Goal: Check status: Check status

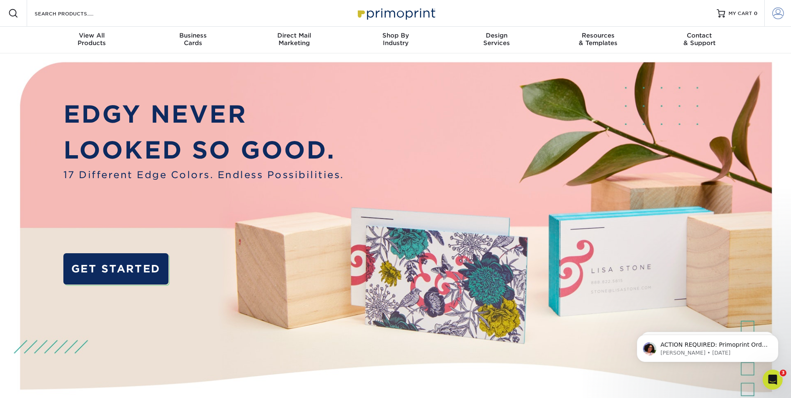
click at [776, 16] on span at bounding box center [778, 14] width 12 height 12
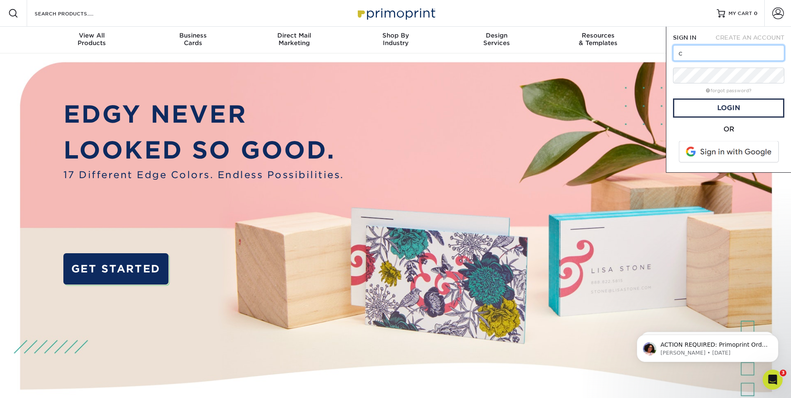
type input "[EMAIL_ADDRESS][DOMAIN_NAME]"
click at [694, 107] on link "Login" at bounding box center [728, 107] width 111 height 19
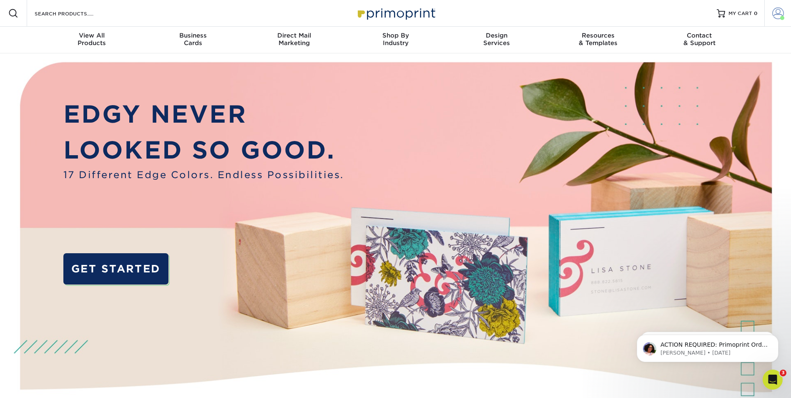
click at [780, 14] on span at bounding box center [778, 14] width 12 height 12
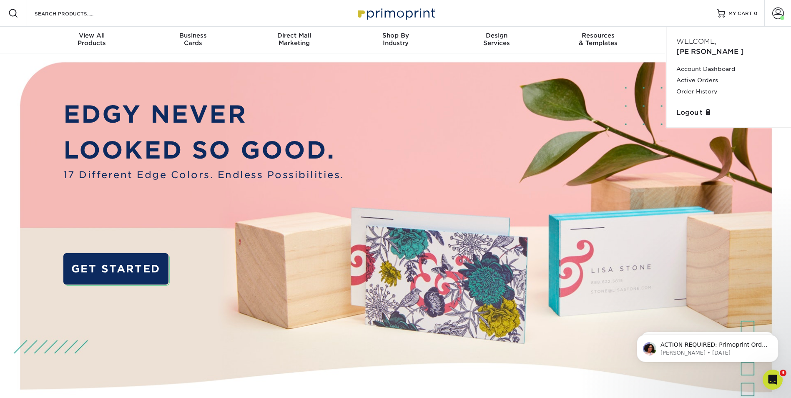
click at [687, 13] on div "Resources Menu Search Products Account Welcome, Ron Account Dashboard Active Or…" at bounding box center [395, 13] width 791 height 27
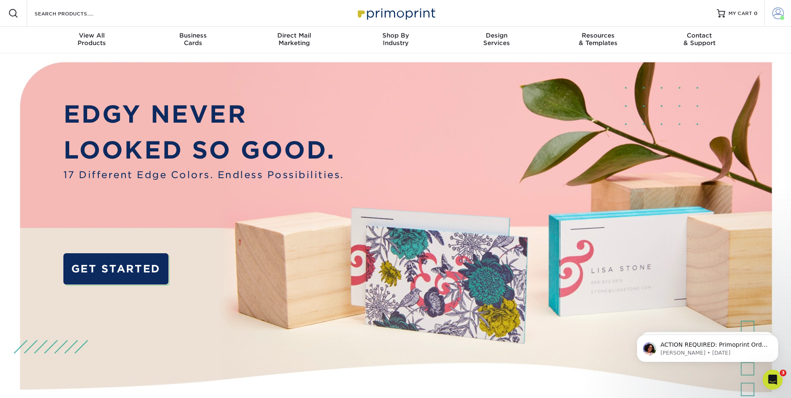
click at [777, 13] on span at bounding box center [778, 14] width 12 height 12
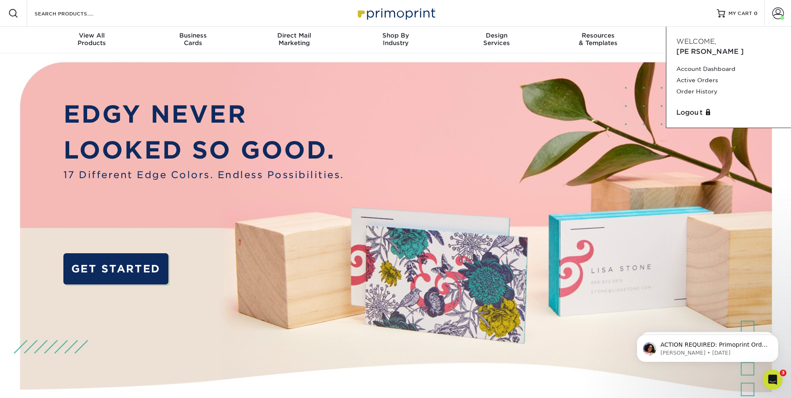
click at [675, 10] on div "Resources Menu Search Products Account Welcome, Ron Account Dashboard Active Or…" at bounding box center [395, 13] width 791 height 27
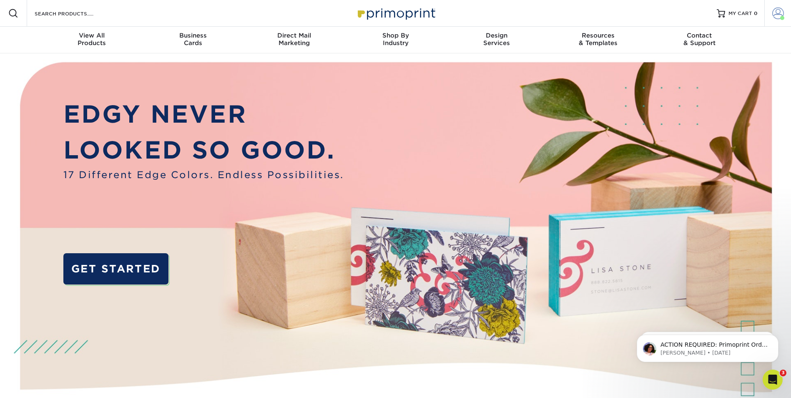
click at [781, 18] on span at bounding box center [782, 18] width 4 height 4
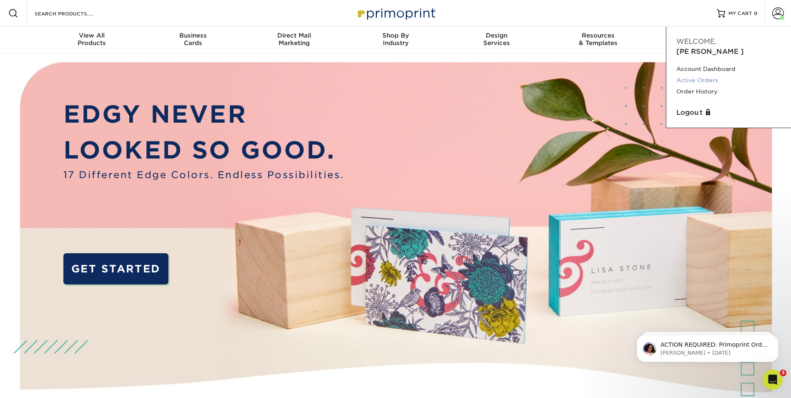
click at [700, 75] on link "Active Orders" at bounding box center [728, 80] width 105 height 11
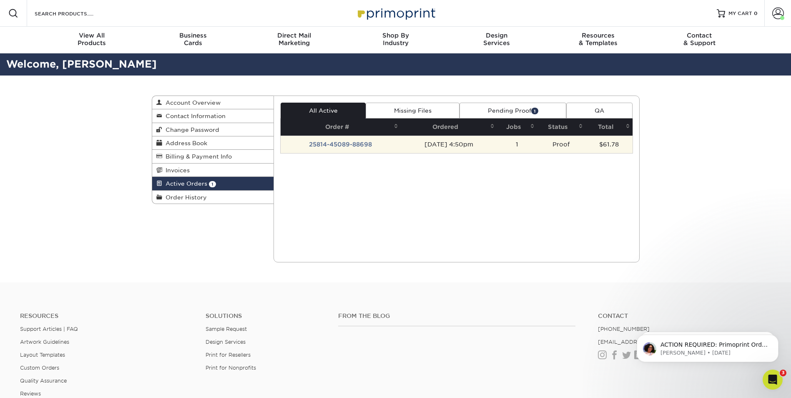
click at [379, 145] on td "25814-45089-88698" at bounding box center [341, 145] width 120 height 18
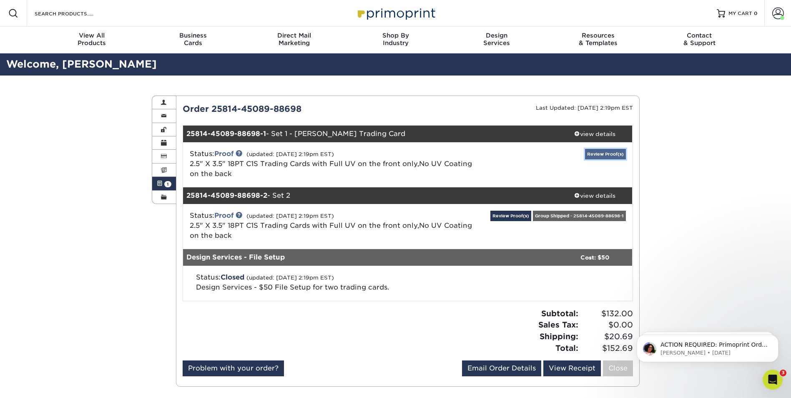
click at [616, 151] on link "Review Proof(s)" at bounding box center [605, 154] width 41 height 10
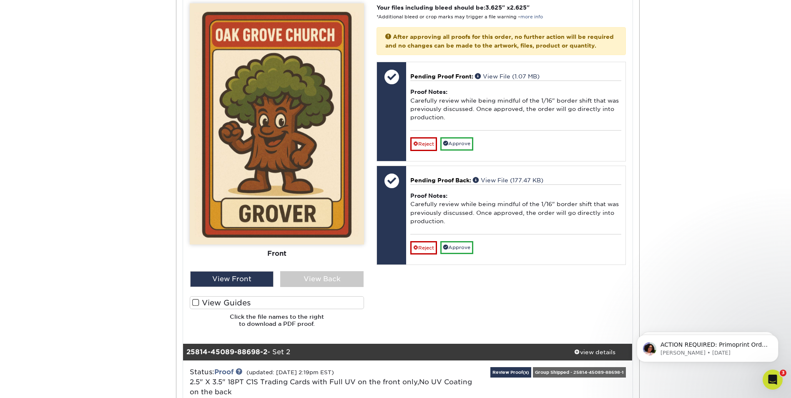
scroll to position [334, 0]
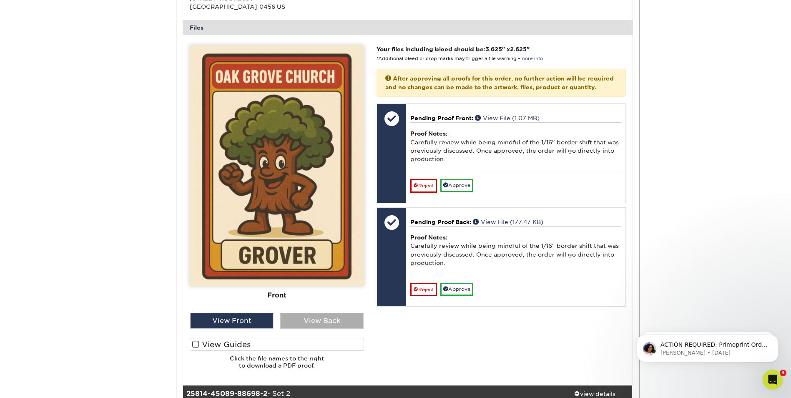
click at [344, 322] on div "View Back" at bounding box center [321, 321] width 83 height 16
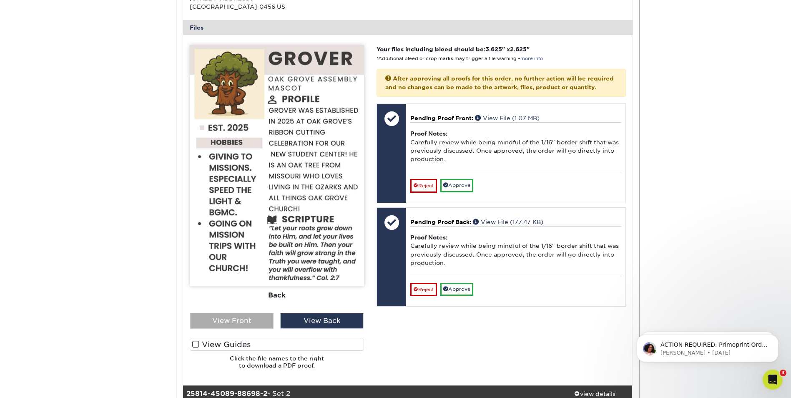
click at [228, 322] on div "View Front" at bounding box center [231, 321] width 83 height 16
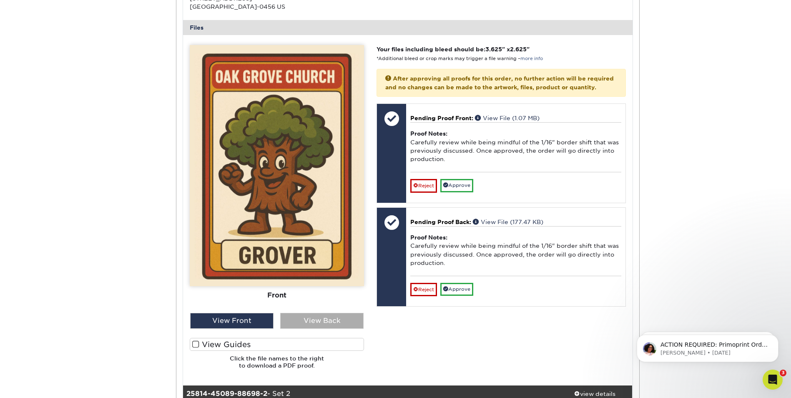
click at [309, 320] on div "View Back" at bounding box center [321, 321] width 83 height 16
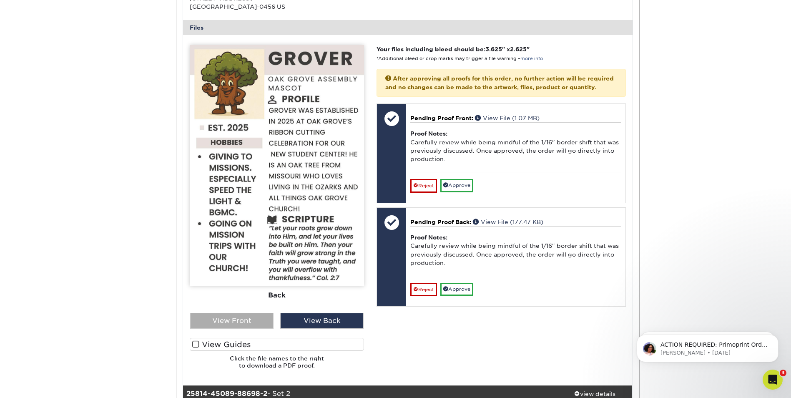
click at [236, 321] on div "View Front" at bounding box center [231, 321] width 83 height 16
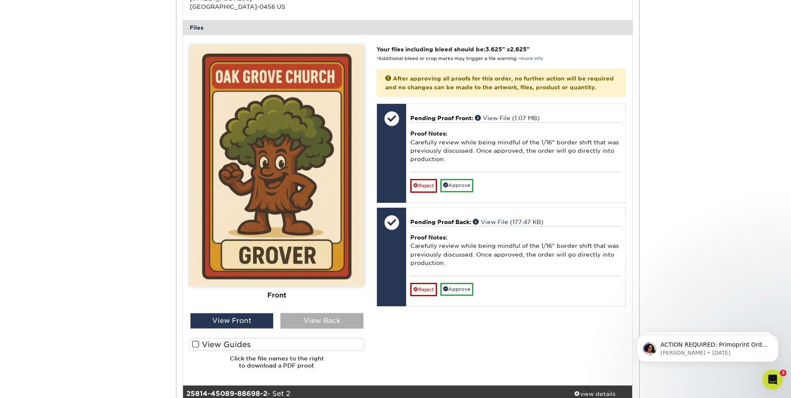
click at [310, 318] on div "View Back" at bounding box center [321, 321] width 83 height 16
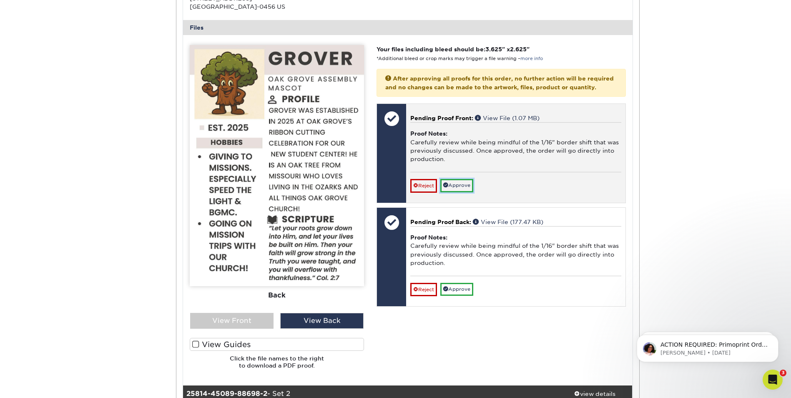
click at [468, 192] on link "Approve" at bounding box center [456, 185] width 33 height 13
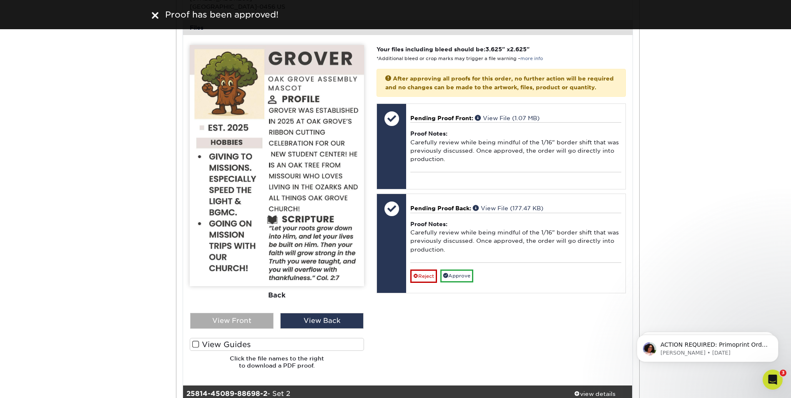
click at [253, 321] on div "View Front" at bounding box center [231, 321] width 83 height 16
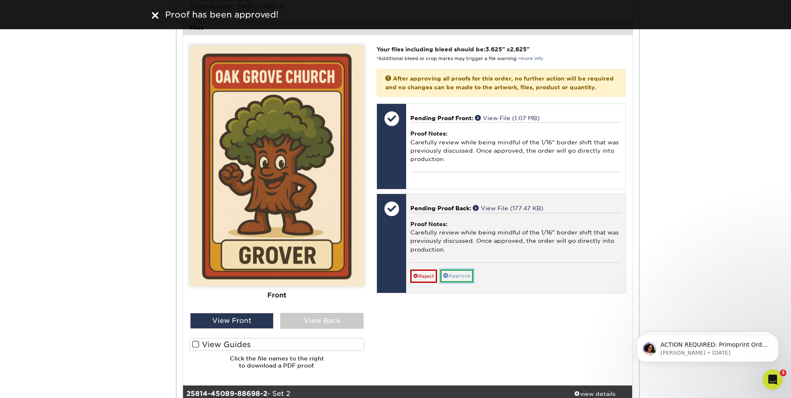
click at [460, 282] on link "Approve" at bounding box center [456, 275] width 33 height 13
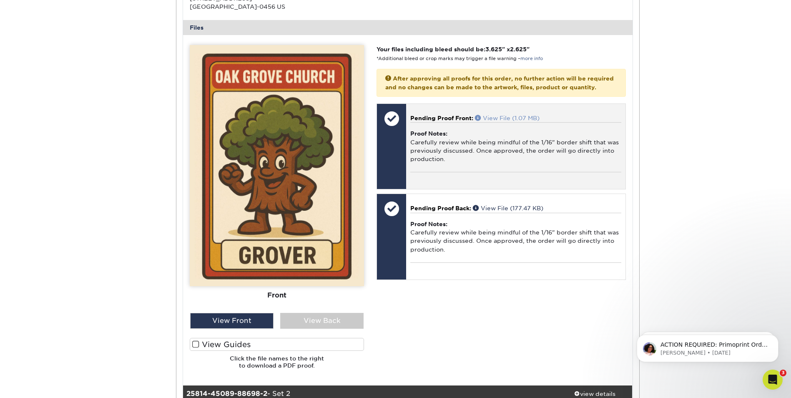
click at [525, 121] on link "View File (1.07 MB)" at bounding box center [507, 118] width 65 height 7
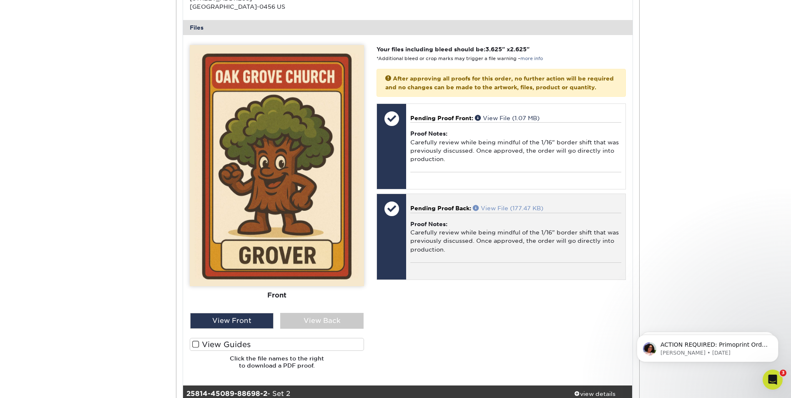
click at [508, 211] on link "View File (177.47 KB)" at bounding box center [508, 208] width 70 height 7
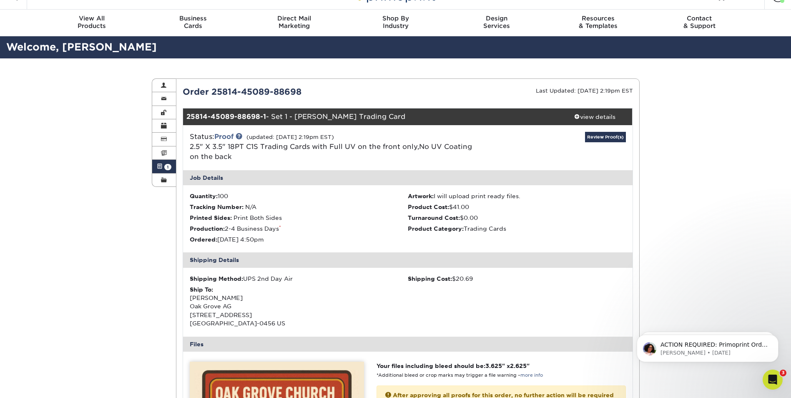
scroll to position [0, 0]
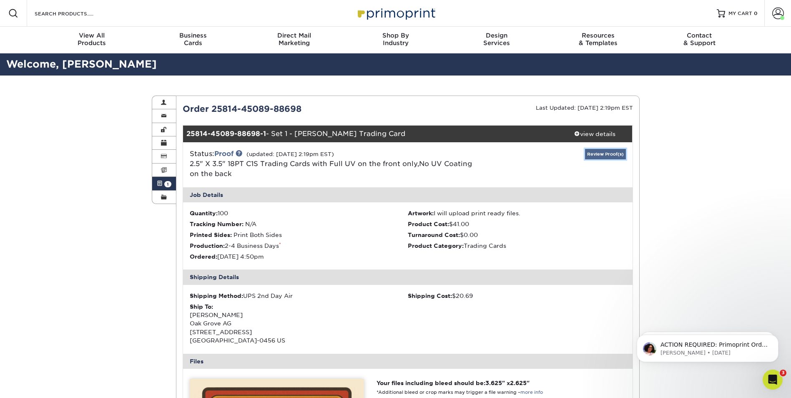
click at [610, 154] on link "Review Proof(s)" at bounding box center [605, 154] width 41 height 10
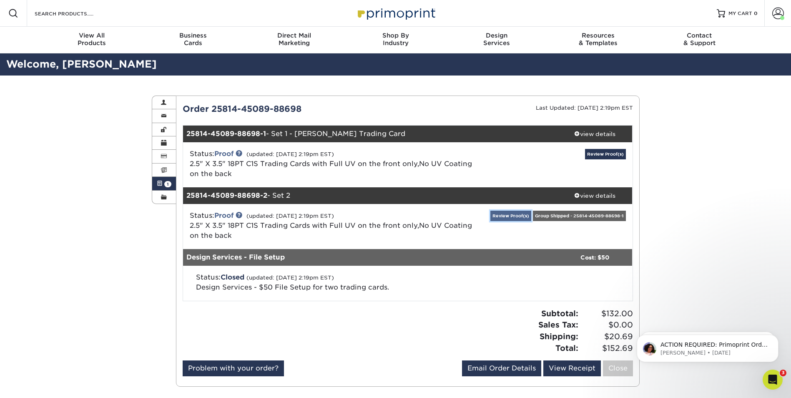
click at [514, 215] on link "Review Proof(s)" at bounding box center [510, 216] width 41 height 10
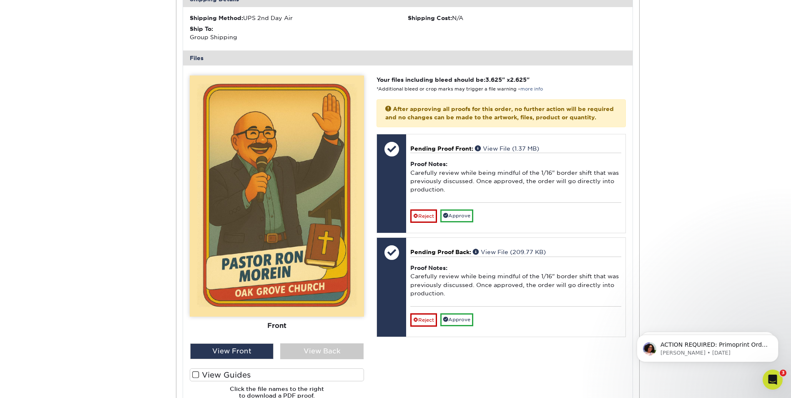
scroll to position [375, 0]
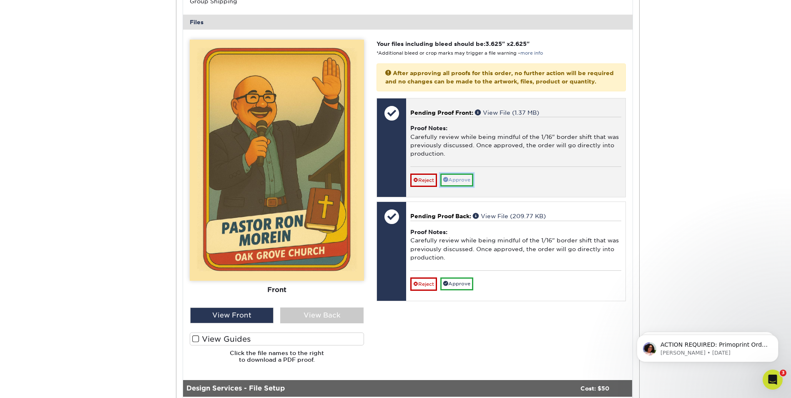
click at [462, 186] on link "Approve" at bounding box center [456, 179] width 33 height 13
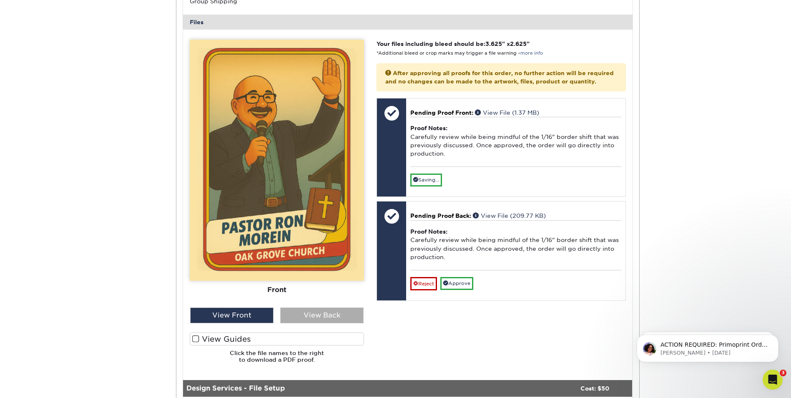
click at [315, 311] on div "View Back" at bounding box center [321, 315] width 83 height 16
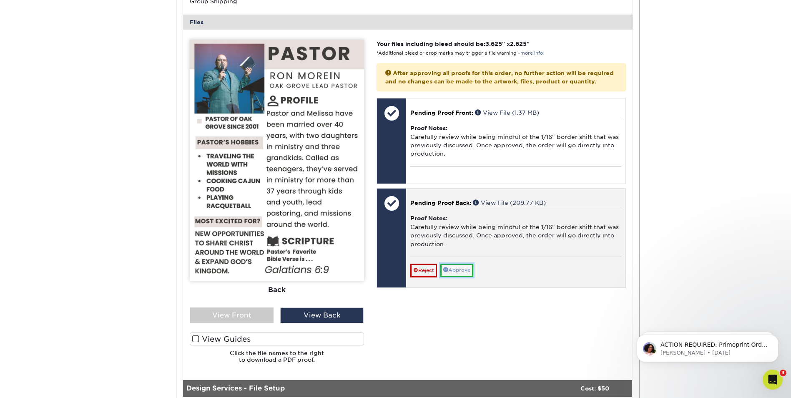
click at [454, 276] on link "Approve" at bounding box center [456, 270] width 33 height 13
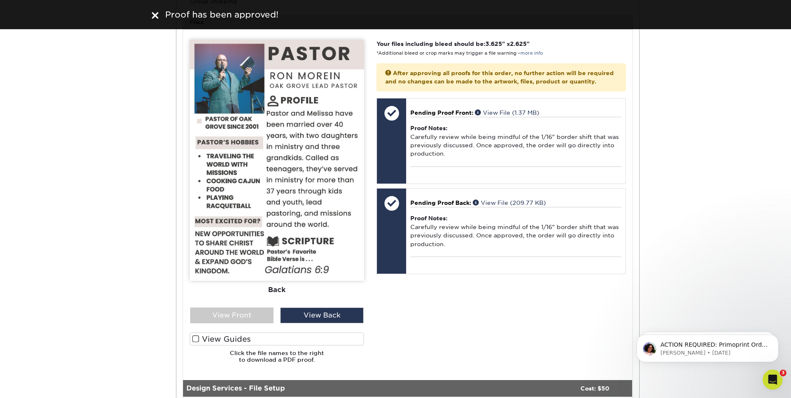
scroll to position [334, 0]
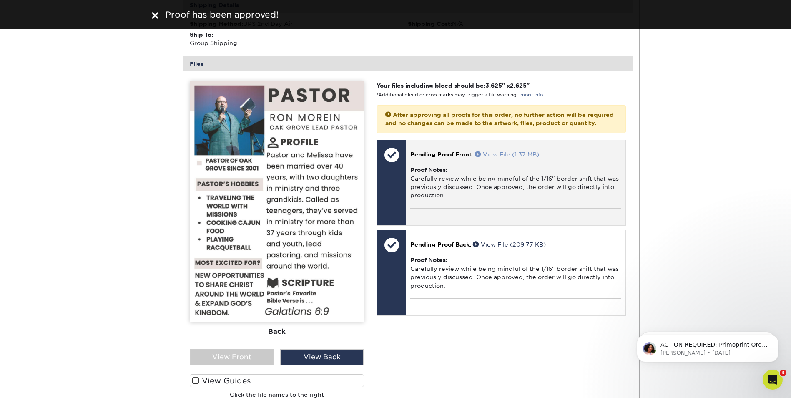
click at [503, 158] on link "View File (1.37 MB)" at bounding box center [507, 154] width 64 height 7
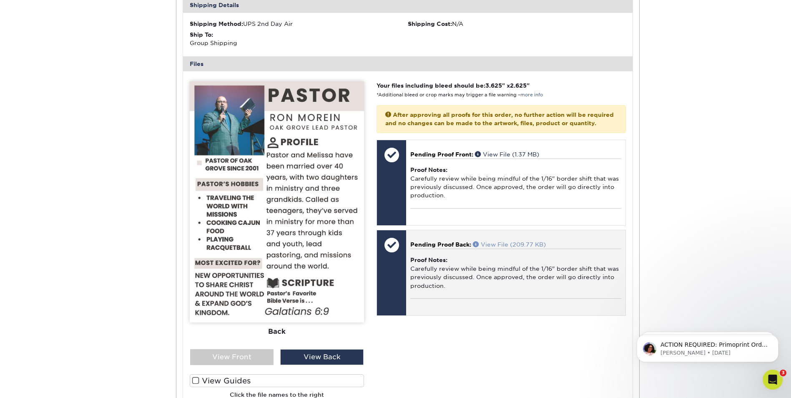
click at [510, 248] on link "View File (209.77 KB)" at bounding box center [509, 244] width 73 height 7
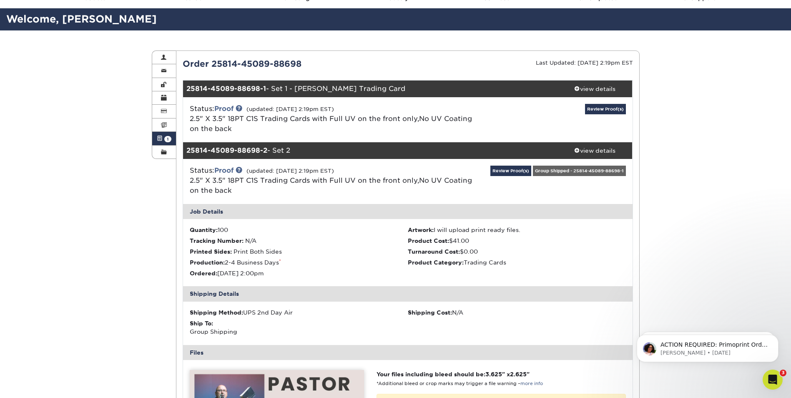
scroll to position [0, 0]
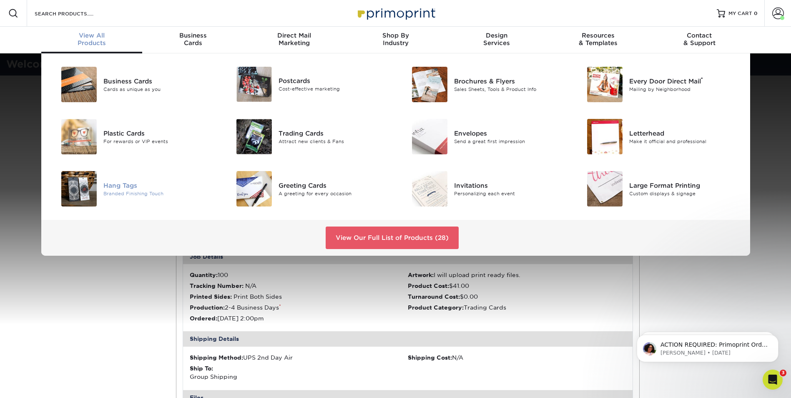
click at [123, 183] on div "Hang Tags" at bounding box center [158, 185] width 111 height 9
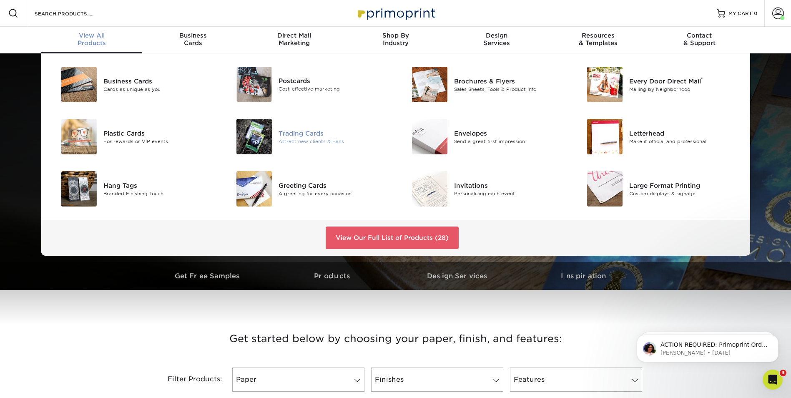
click at [318, 132] on div "Trading Cards" at bounding box center [334, 132] width 111 height 9
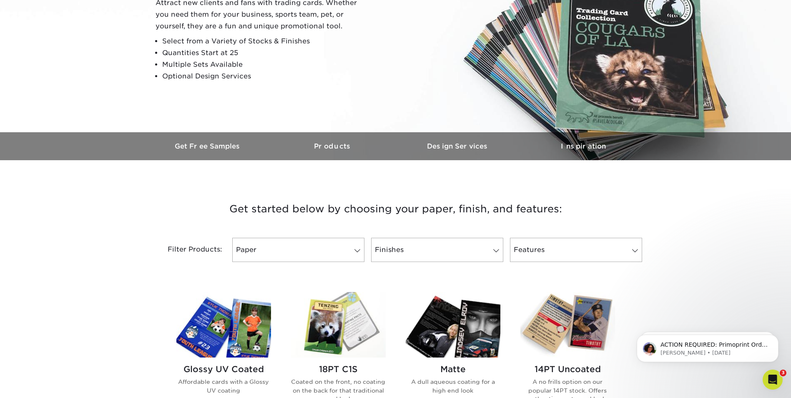
scroll to position [125, 0]
